Goal: Task Accomplishment & Management: Use online tool/utility

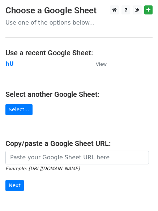
scroll to position [36, 0]
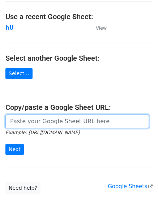
click at [40, 124] on input "url" at bounding box center [76, 121] width 143 height 14
type input "https://docs.google.com/spreadsheets/d/1XpSqx0GppF6LWhitQIRGofkvjRxhSrh-g00IB_8…"
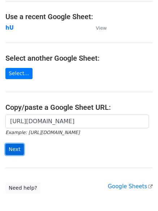
click at [8, 150] on input "Next" at bounding box center [14, 149] width 18 height 11
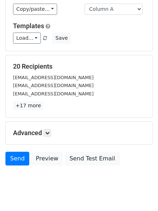
scroll to position [70, 0]
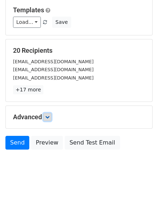
click at [49, 115] on icon at bounding box center [47, 117] width 4 height 4
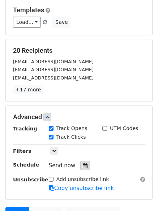
click at [83, 165] on icon at bounding box center [85, 165] width 5 height 5
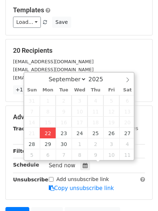
type input "2025-09-22 12:00"
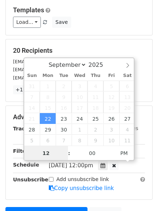
scroll to position [0, 0]
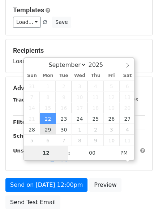
type input "4"
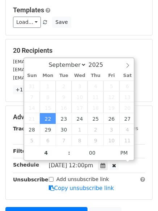
type input "2025-09-22 16:00"
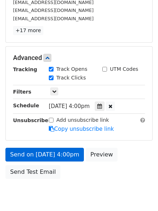
scroll to position [158, 0]
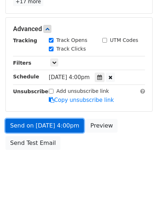
click at [50, 123] on link "Send on Sep 22 at 4:00pm" at bounding box center [44, 126] width 78 height 14
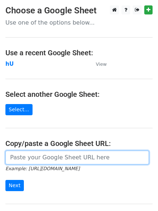
click at [49, 160] on input "url" at bounding box center [76, 157] width 143 height 14
click at [56, 162] on input "url" at bounding box center [76, 157] width 143 height 14
type input "https://docs.google.com/spreadsheets/d/1XpSqx0GppF6LWhitQIRGofkvjRxhSrh-g00IB_8…"
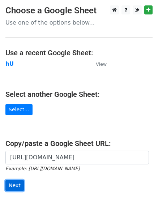
click at [13, 184] on input "Next" at bounding box center [14, 185] width 18 height 11
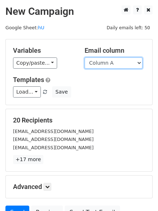
click at [139, 60] on select "Column A Column B Column C Column D Column E" at bounding box center [113, 62] width 58 height 11
select select "Column B"
click at [84, 57] on select "Column A Column B Column C Column D Column E" at bounding box center [113, 62] width 58 height 11
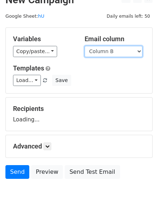
scroll to position [41, 0]
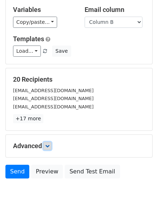
click at [48, 144] on icon at bounding box center [47, 146] width 4 height 4
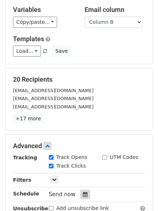
click at [83, 193] on icon at bounding box center [85, 194] width 5 height 5
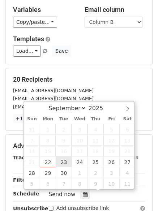
type input "2025-09-23 12:00"
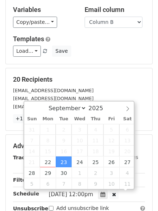
scroll to position [0, 0]
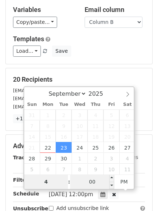
type input "4"
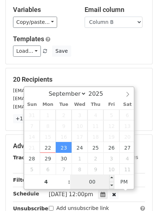
type input "2025-09-23 16:00"
type input "04"
click at [98, 182] on input "00" at bounding box center [92, 181] width 44 height 14
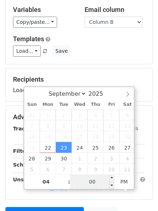
type input "5"
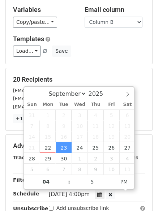
type input "2025-09-23 16:05"
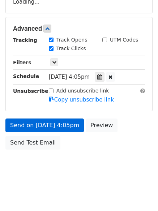
scroll to position [129, 0]
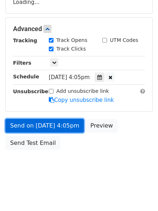
click at [31, 125] on link "Send on Sep 23 at 4:05pm" at bounding box center [44, 126] width 78 height 14
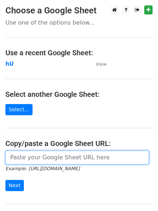
click at [58, 160] on input "url" at bounding box center [76, 157] width 143 height 14
type input "[URL][DOMAIN_NAME]"
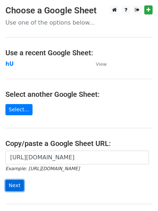
click at [14, 187] on input "Next" at bounding box center [14, 185] width 18 height 11
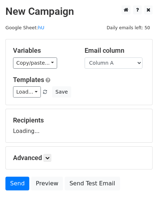
click at [138, 63] on select "Column A Column B Column C Column D Column E" at bounding box center [113, 62] width 58 height 11
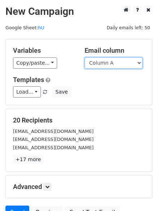
click at [141, 62] on select "Column A Column B Column C Column D Column E" at bounding box center [113, 62] width 58 height 11
select select "Column C"
click at [84, 57] on select "Column A Column B Column C Column D Column E" at bounding box center [113, 62] width 58 height 11
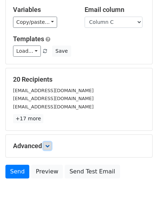
click at [47, 146] on icon at bounding box center [47, 146] width 4 height 4
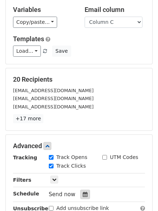
click at [83, 192] on icon at bounding box center [85, 194] width 5 height 5
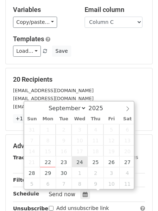
type input "2025-09-24 12:00"
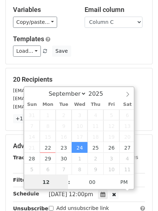
scroll to position [0, 0]
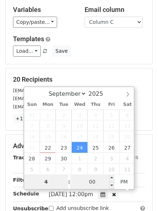
type input "4"
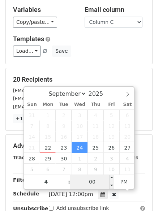
type input "2025-09-24 16:00"
type input "04"
click at [91, 178] on input "00" at bounding box center [92, 181] width 44 height 14
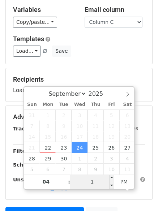
type input "10"
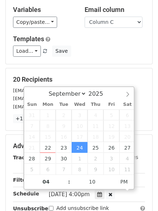
type input "2025-09-24 16:10"
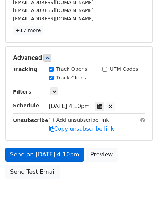
scroll to position [158, 0]
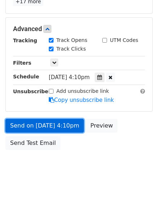
click at [35, 125] on link "Send on Sep 24 at 4:10pm" at bounding box center [44, 126] width 78 height 14
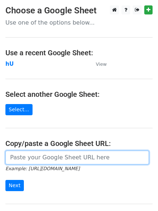
click at [51, 160] on input "url" at bounding box center [76, 157] width 143 height 14
type input "https://docs.google.com/spreadsheets/d/1XpSqx0GppF6LWhitQIRGofkvjRxhSrh-g00IB_8…"
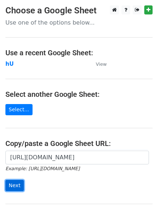
click at [14, 183] on input "Next" at bounding box center [14, 185] width 18 height 11
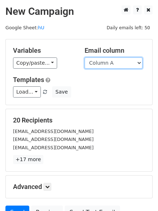
click at [139, 63] on select "Column A Column B Column C Column D Column E" at bounding box center [113, 62] width 58 height 11
select select "Column D"
click at [84, 57] on select "Column A Column B Column C Column D Column E" at bounding box center [113, 62] width 58 height 11
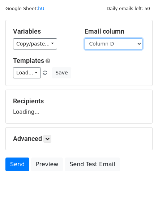
scroll to position [41, 0]
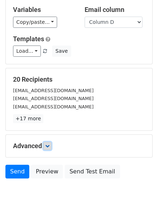
click at [48, 145] on icon at bounding box center [47, 146] width 4 height 4
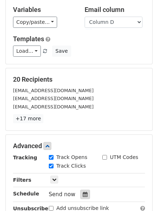
click at [83, 194] on icon at bounding box center [85, 194] width 5 height 5
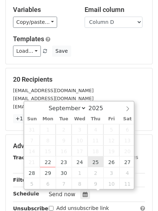
type input "[DATE] 12:00"
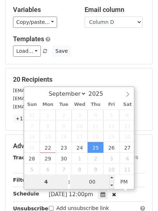
type input "4"
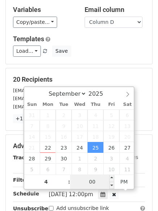
type input "2025-09-25 16:00"
type input "04"
click at [97, 182] on input "00" at bounding box center [92, 181] width 44 height 14
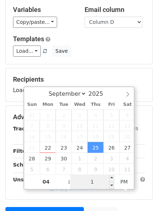
type input "15"
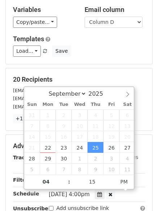
type input "2025-09-25 16:15"
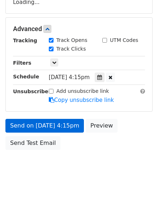
scroll to position [158, 0]
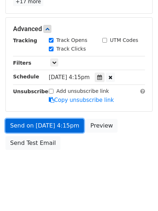
click at [37, 125] on link "Send on Sep 25 at 4:15pm" at bounding box center [44, 126] width 78 height 14
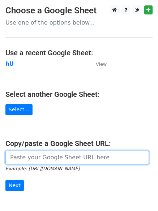
click at [58, 158] on input "url" at bounding box center [76, 157] width 143 height 14
type input "[URL][DOMAIN_NAME]"
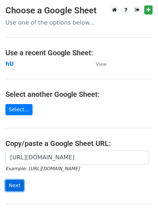
click at [16, 183] on input "Next" at bounding box center [14, 185] width 18 height 11
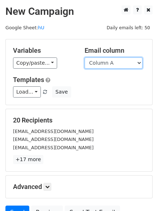
click at [139, 62] on select "Column A Column B Column C Column D Column E" at bounding box center [113, 62] width 58 height 11
select select "Column E"
click at [84, 57] on select "Column A Column B Column C Column D Column E" at bounding box center [113, 62] width 58 height 11
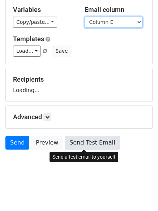
scroll to position [41, 0]
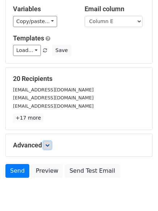
click at [49, 145] on icon at bounding box center [47, 145] width 4 height 4
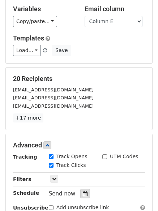
click at [84, 193] on div at bounding box center [85, 193] width 10 height 9
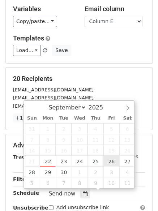
type input "[DATE] 12:00"
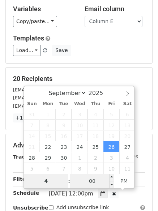
type input "4"
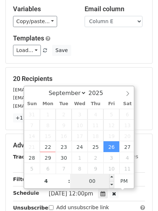
type input "[DATE] 16:00"
type input "04"
click at [95, 181] on input "00" at bounding box center [92, 181] width 44 height 14
type input "20"
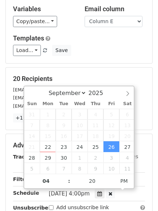
type input "[DATE] 16:20"
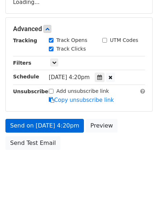
scroll to position [158, 0]
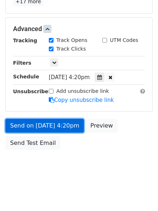
click at [34, 125] on link "Send on [DATE] 4:20pm" at bounding box center [44, 126] width 78 height 14
